Goal: Transaction & Acquisition: Purchase product/service

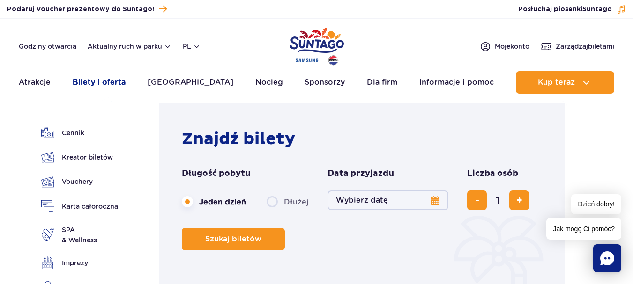
click at [95, 84] on link "Bilety i oferta" at bounding box center [99, 82] width 53 height 22
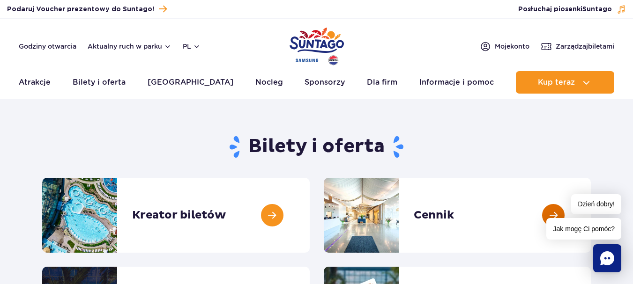
click at [591, 211] on link at bounding box center [591, 215] width 0 height 75
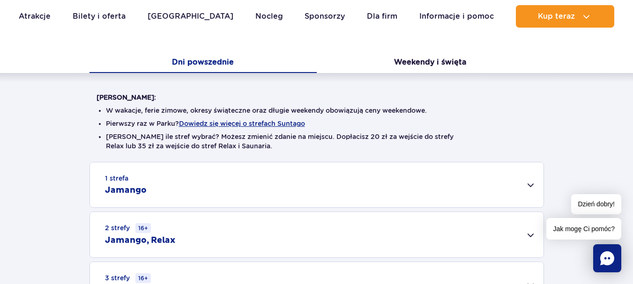
scroll to position [193, 0]
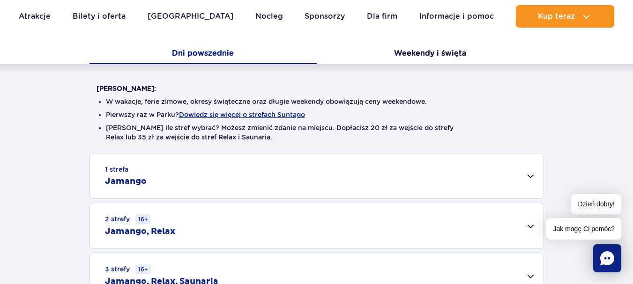
click at [127, 180] on h2 "Jamango" at bounding box center [126, 181] width 42 height 11
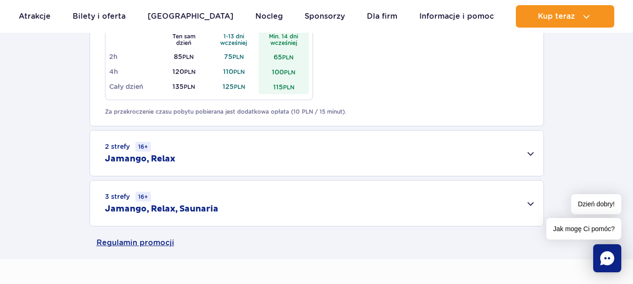
scroll to position [612, 0]
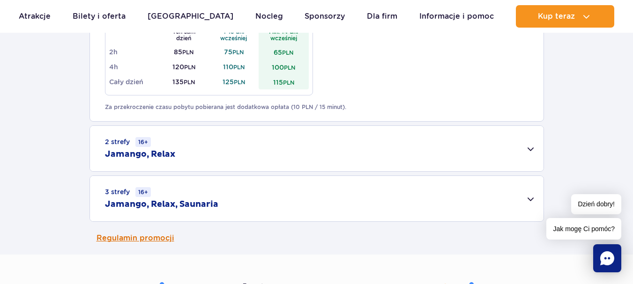
click at [135, 239] on link "Regulamin promocji" at bounding box center [316, 238] width 440 height 33
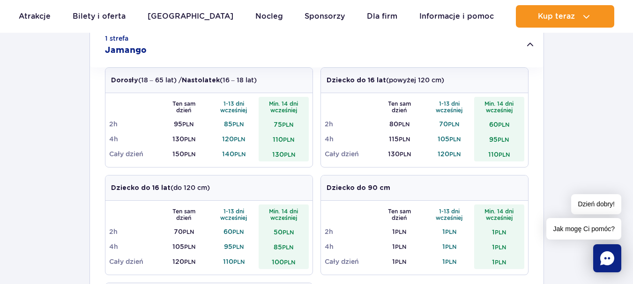
scroll to position [300, 0]
